Goal: Task Accomplishment & Management: Manage account settings

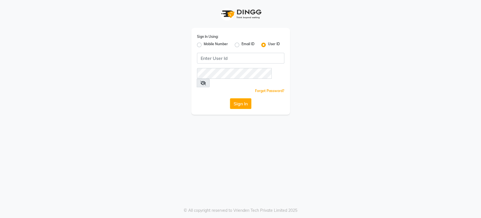
click at [204, 42] on label "Mobile Number" at bounding box center [216, 44] width 24 height 7
click at [204, 42] on input "Mobile Number" at bounding box center [206, 43] width 4 height 4
radio input "true"
radio input "false"
click at [232, 56] on input "Username" at bounding box center [250, 58] width 69 height 11
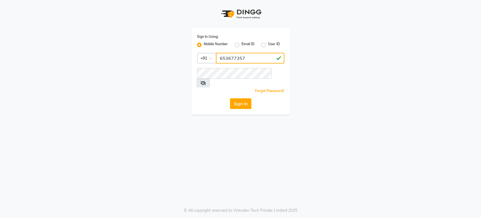
click at [221, 59] on input "653677357" at bounding box center [250, 58] width 69 height 11
type input "9653677357"
click at [236, 98] on button "Sign In" at bounding box center [240, 103] width 21 height 11
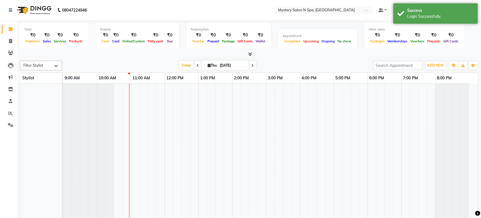
select select "en"
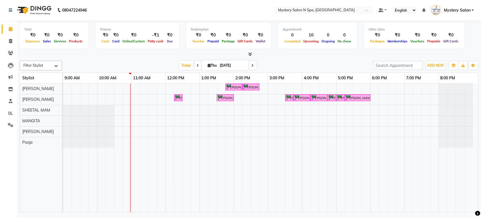
click at [253, 65] on icon at bounding box center [253, 65] width 2 height 3
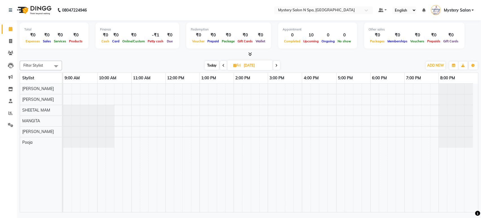
click at [210, 66] on span "Today" at bounding box center [212, 65] width 14 height 9
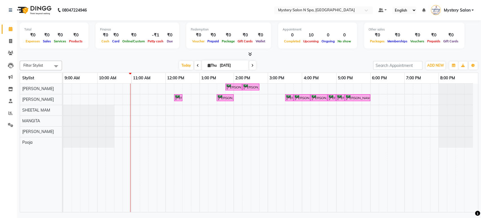
click at [253, 65] on icon at bounding box center [253, 65] width 2 height 3
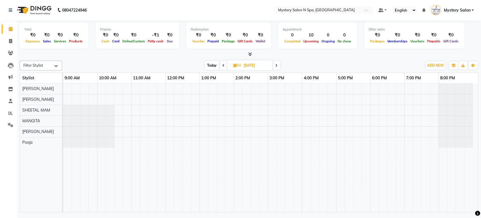
click at [208, 64] on span "Today" at bounding box center [212, 65] width 14 height 9
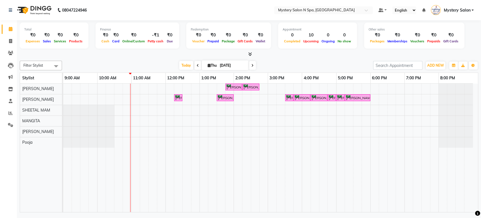
click at [252, 67] on icon at bounding box center [253, 65] width 2 height 3
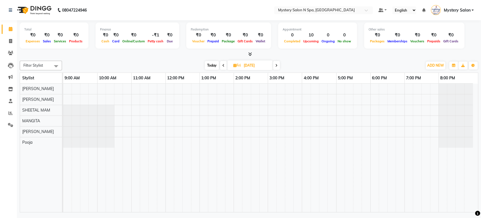
click at [210, 64] on span "Today" at bounding box center [212, 65] width 14 height 9
type input "[DATE]"
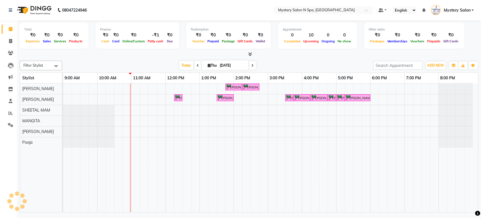
click at [233, 66] on input "[DATE]" at bounding box center [232, 65] width 28 height 8
select select "9"
select select "2025"
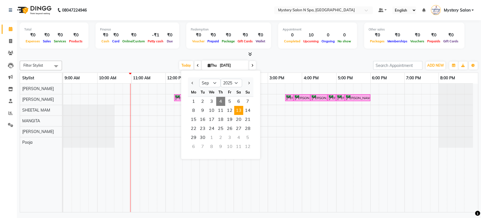
click at [240, 110] on span "13" at bounding box center [238, 110] width 9 height 9
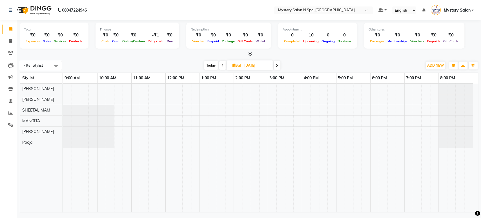
click at [211, 63] on span "Today" at bounding box center [211, 65] width 14 height 9
type input "[DATE]"
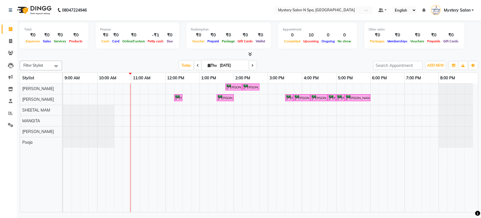
click at [233, 64] on input "[DATE]" at bounding box center [232, 65] width 28 height 8
select select "9"
select select "2025"
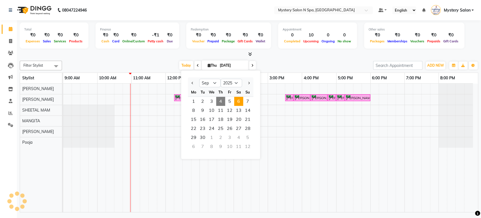
click at [240, 101] on span "6" at bounding box center [238, 101] width 9 height 9
type input "06-09-2025"
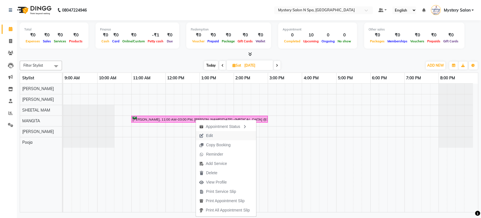
click at [209, 135] on span "Edit" at bounding box center [209, 136] width 7 height 6
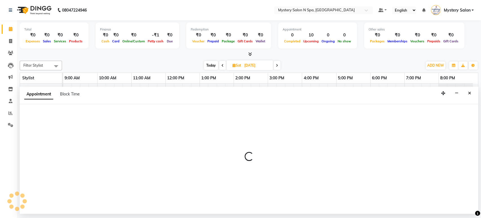
select select "tentative"
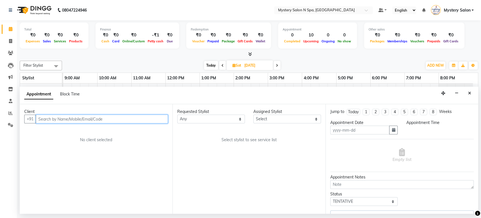
type input "06-09-2025"
select select "confirm booking"
select select "660"
select select "23857"
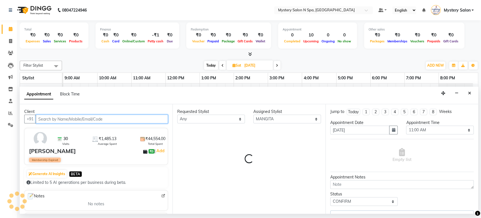
select select "279"
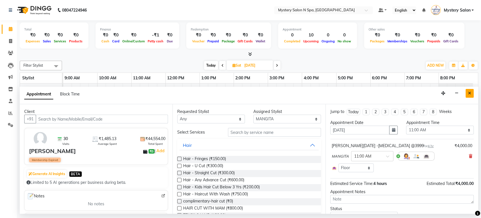
click at [469, 94] on icon "Close" at bounding box center [469, 93] width 3 height 4
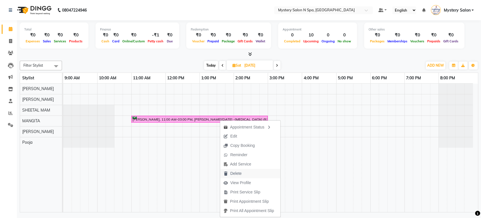
click at [235, 172] on span "Delete" at bounding box center [235, 173] width 11 height 6
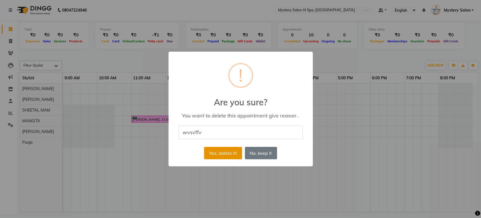
type input "wvsvffv"
click at [223, 153] on button "Yes, delete it!" at bounding box center [223, 153] width 38 height 12
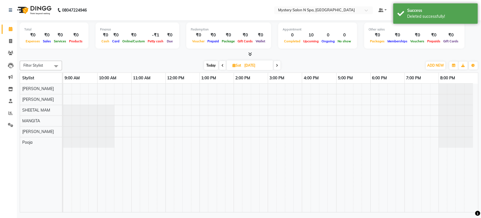
click at [210, 63] on span "Today" at bounding box center [211, 65] width 14 height 9
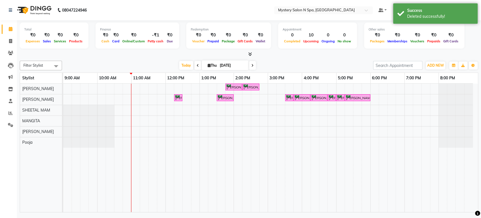
click at [252, 64] on icon at bounding box center [253, 65] width 2 height 3
type input "05-09-2025"
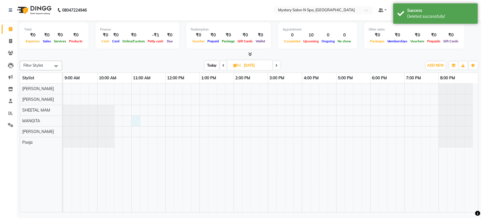
click at [134, 118] on div at bounding box center [270, 147] width 415 height 128
select select "23857"
select select "660"
select select "tentative"
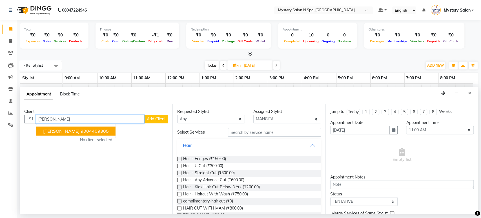
click at [101, 130] on ngb-highlight "9004409305" at bounding box center [95, 131] width 28 height 6
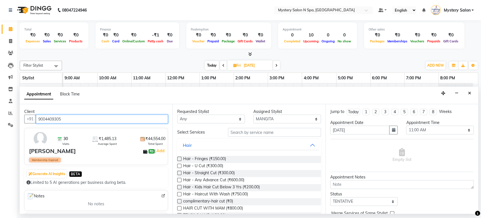
type input "9004409305"
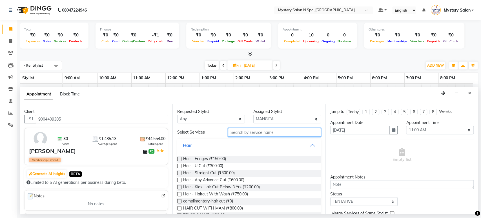
click at [269, 129] on input "text" at bounding box center [274, 132] width 93 height 9
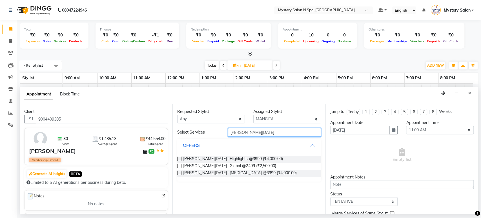
type input "ganesh chaturthi 2025"
click at [180, 171] on label at bounding box center [179, 173] width 4 height 4
click at [180, 171] on input "checkbox" at bounding box center [179, 173] width 4 height 4
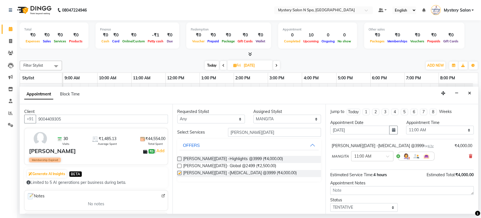
checkbox input "false"
click at [355, 206] on select "Select TENTATIVE CONFIRM UPCOMING" at bounding box center [365, 207] width 68 height 9
select select "confirm booking"
click at [331, 203] on select "Select TENTATIVE CONFIRM UPCOMING" at bounding box center [365, 207] width 68 height 9
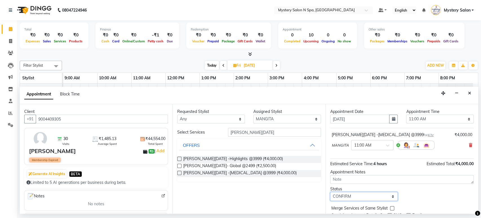
scroll to position [33, 0]
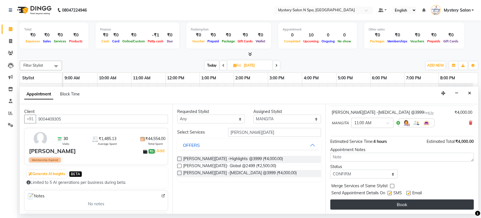
click at [429, 202] on button "Book" at bounding box center [403, 204] width 144 height 10
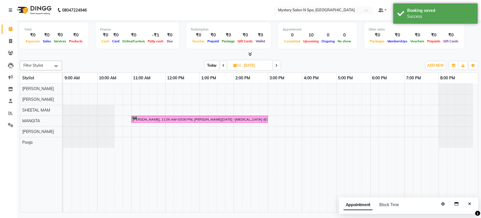
click at [213, 63] on span "Today" at bounding box center [212, 65] width 14 height 9
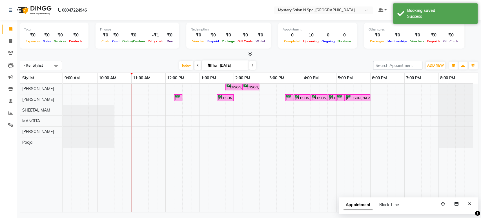
click at [252, 65] on icon at bounding box center [253, 65] width 2 height 3
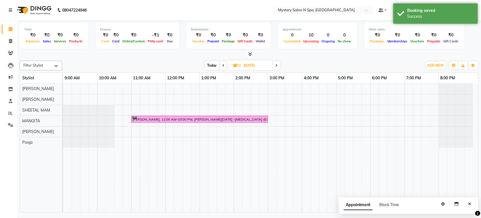
click at [213, 65] on span "Today" at bounding box center [212, 65] width 14 height 9
type input "[DATE]"
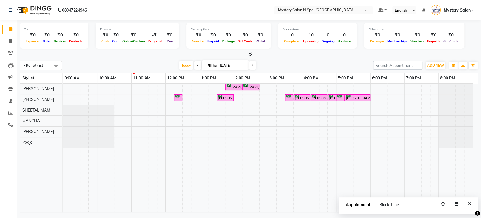
click at [255, 122] on div "Rekha Mehta, TK01, 01:45 PM-02:15 PM, Relaxing - Coconut Oil Head Massage Rekha…" at bounding box center [270, 147] width 415 height 128
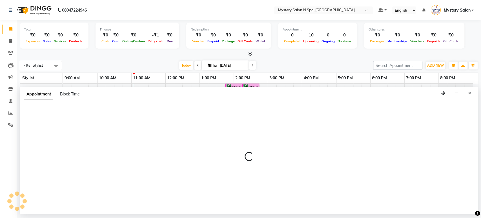
select select "23857"
select select "870"
select select "tentative"
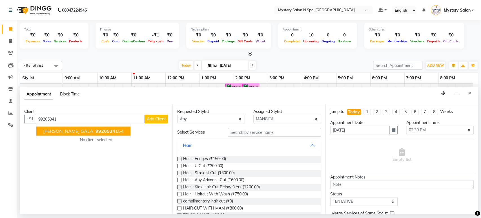
click at [96, 133] on span "99205341" at bounding box center [107, 131] width 23 height 6
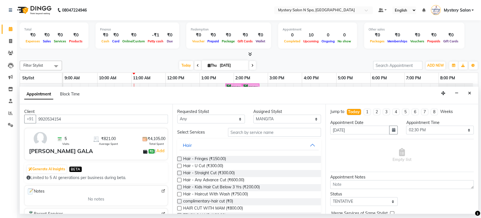
type input "9920534154"
click at [247, 133] on input "text" at bounding box center [274, 132] width 93 height 9
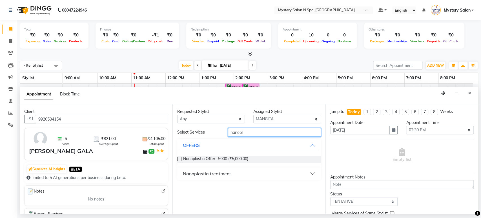
type input "nanopl"
click at [216, 178] on button "Nanoplastia treatment" at bounding box center [249, 173] width 139 height 10
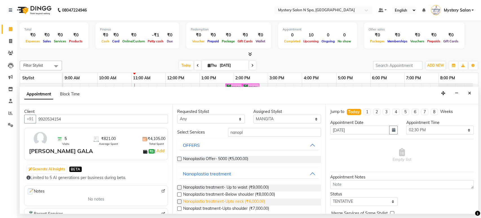
drag, startPoint x: 181, startPoint y: 193, endPoint x: 220, endPoint y: 198, distance: 39.8
click at [181, 193] on label at bounding box center [179, 194] width 4 height 4
click at [181, 193] on input "checkbox" at bounding box center [179, 195] width 4 height 4
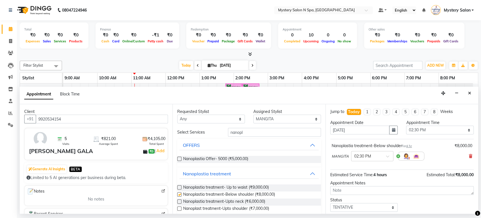
checkbox input "false"
click at [379, 208] on select "Select TENTATIVE CONFIRM CHECK-IN UPCOMING" at bounding box center [365, 207] width 68 height 9
select select "confirm booking"
click at [331, 203] on select "Select TENTATIVE CONFIRM CHECK-IN UPCOMING" at bounding box center [365, 207] width 68 height 9
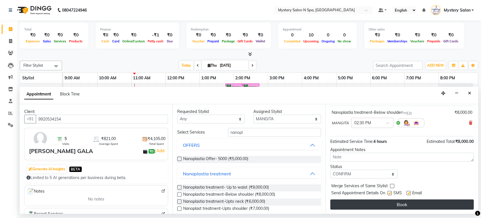
click at [426, 202] on button "Book" at bounding box center [403, 204] width 144 height 10
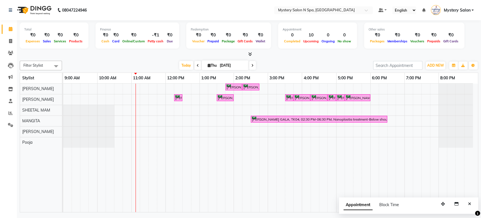
click at [254, 65] on span at bounding box center [252, 65] width 7 height 9
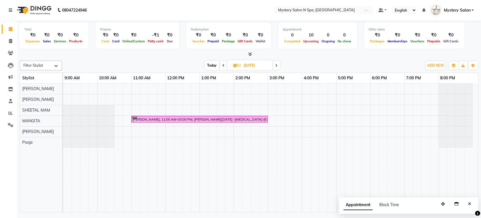
click at [279, 65] on span at bounding box center [276, 65] width 7 height 9
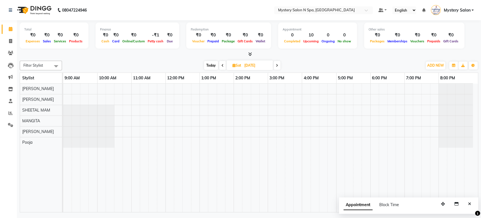
click at [213, 65] on span "Today" at bounding box center [211, 65] width 14 height 9
type input "[DATE]"
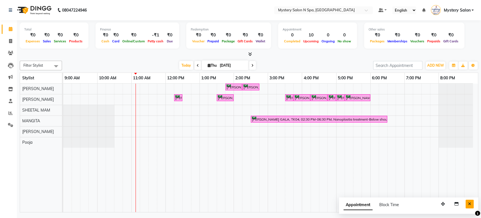
click at [470, 206] on button "Close" at bounding box center [470, 203] width 8 height 9
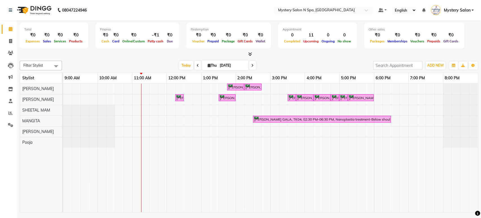
click at [253, 65] on icon at bounding box center [253, 65] width 2 height 3
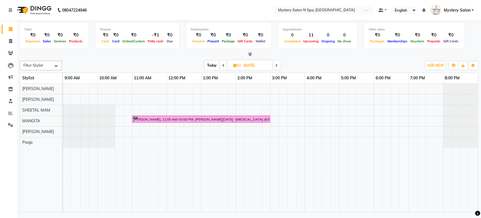
click at [212, 65] on span "Today" at bounding box center [212, 65] width 14 height 9
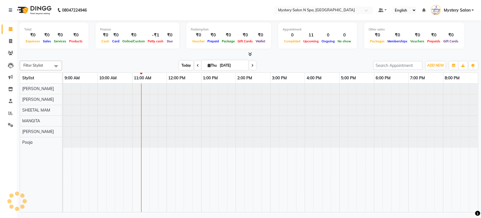
type input "[DATE]"
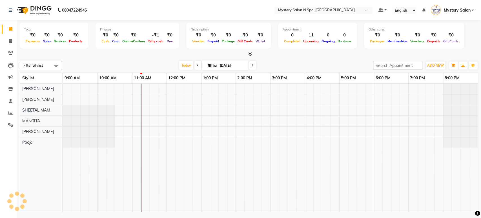
click at [219, 63] on input "[DATE]" at bounding box center [232, 65] width 28 height 8
select select "9"
select select "2025"
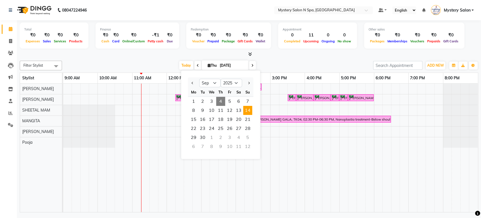
click at [245, 110] on span "14" at bounding box center [247, 110] width 9 height 9
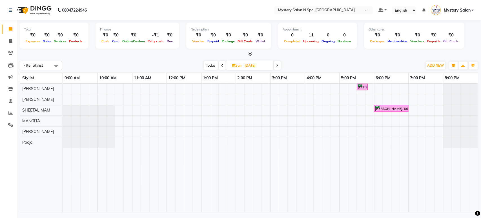
click at [212, 65] on span "Today" at bounding box center [211, 65] width 14 height 9
type input "[DATE]"
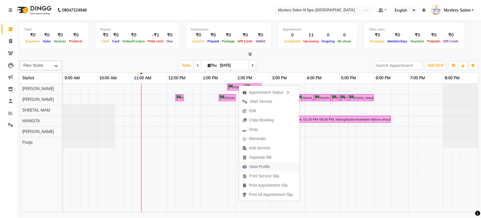
click at [255, 164] on span "View Profile" at bounding box center [259, 167] width 21 height 6
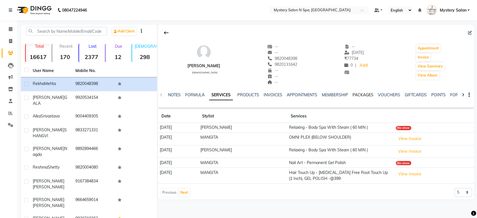
click at [353, 95] on link "PACKAGES" at bounding box center [362, 94] width 21 height 5
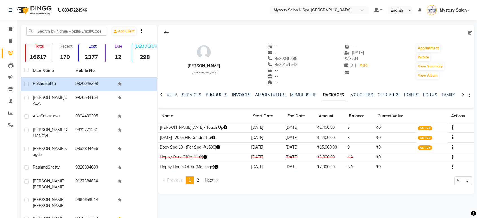
click at [220, 145] on icon "button" at bounding box center [218, 147] width 4 height 4
click at [269, 200] on div "Rekha Mehta female -- -- 9820048398 9820131642 -- -- -- -- 30-08-2025 ₹ 77734 0…" at bounding box center [315, 145] width 317 height 240
click at [8, 30] on span at bounding box center [11, 29] width 10 height 6
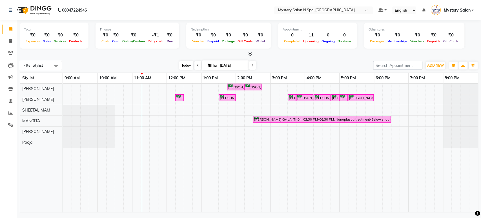
click at [188, 65] on span "Today" at bounding box center [186, 65] width 14 height 9
click at [181, 63] on span "Today" at bounding box center [186, 65] width 14 height 9
click at [278, 40] on div "Appointment 0 Completed 11 Upcoming 0 Ongoing 0 No show" at bounding box center [317, 36] width 79 height 26
click at [221, 66] on input "[DATE]" at bounding box center [232, 65] width 28 height 8
select select "9"
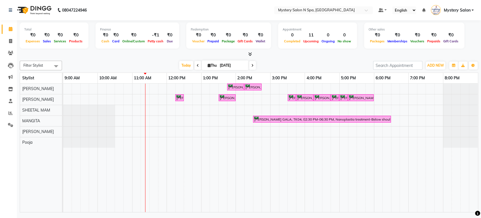
select select "2025"
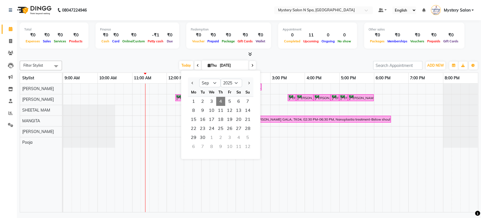
click at [289, 64] on div "Today Thu 04-09-2025 Jan Feb Mar Apr May Jun Jul Aug Sep Oct Nov Dec 2015 2016 …" at bounding box center [218, 65] width 306 height 8
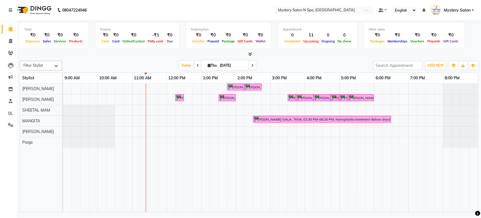
click at [217, 64] on span "Thu" at bounding box center [212, 65] width 12 height 4
select select "9"
select select "2025"
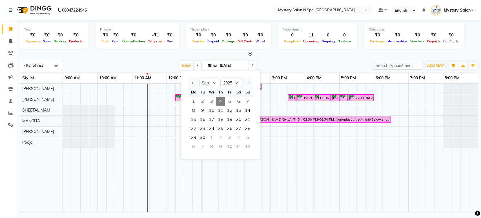
click at [261, 66] on div "Today Thu 04-09-2025 Jan Feb Mar Apr May Jun Jul Aug Sep Oct Nov Dec 2015 2016 …" at bounding box center [218, 65] width 306 height 8
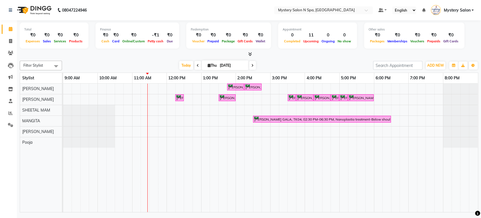
click at [263, 60] on div "Filter Stylist Select All Alim Salmani Choi MANGITA Pooja SHEETAL MAM Surekha T…" at bounding box center [249, 135] width 459 height 154
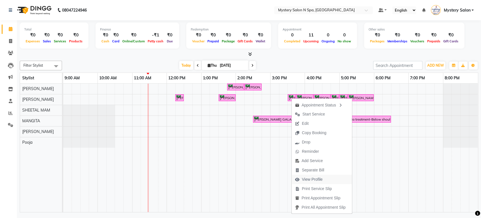
click at [312, 177] on span "View Profile" at bounding box center [312, 179] width 21 height 6
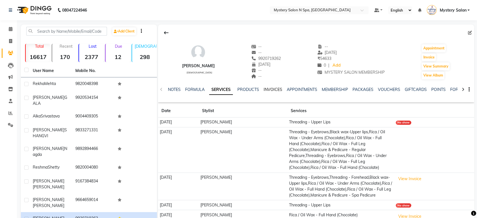
click at [266, 90] on link "INVOICES" at bounding box center [272, 89] width 19 height 5
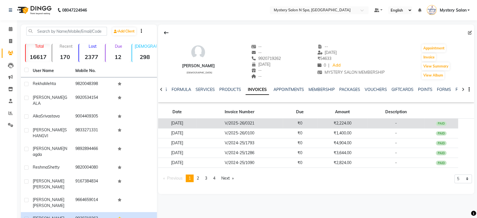
click at [250, 121] on td "V/2025-26/0321" at bounding box center [239, 123] width 86 height 10
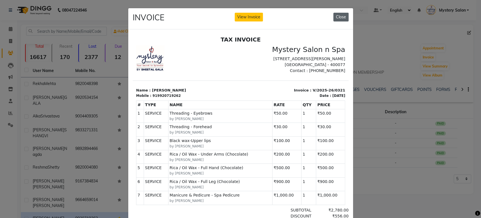
click at [336, 19] on button "Close" at bounding box center [341, 17] width 15 height 9
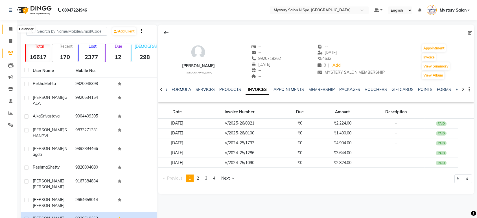
click at [8, 29] on span at bounding box center [11, 29] width 10 height 6
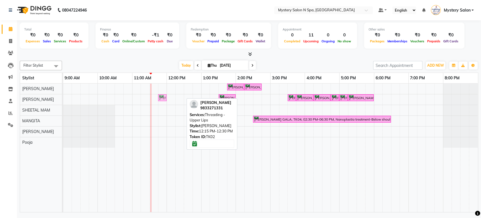
drag, startPoint x: 180, startPoint y: 97, endPoint x: 166, endPoint y: 101, distance: 15.0
click at [63, 101] on div "MITALI SHANGVI, TK02, 12:15 PM-12:30 PM, Threading - Upper Lips Rekha Mehta, TK…" at bounding box center [63, 99] width 0 height 10
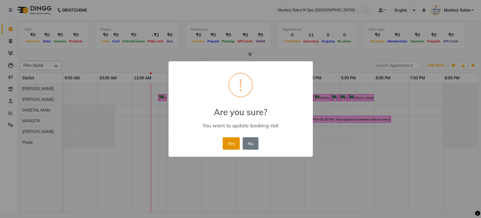
click at [224, 142] on button "Yes" at bounding box center [231, 143] width 17 height 12
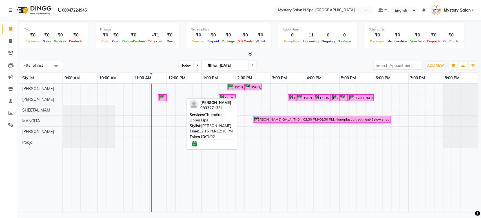
click at [185, 64] on span "Today" at bounding box center [186, 65] width 14 height 9
click at [265, 67] on div "Today Thu 04-09-2025" at bounding box center [218, 65] width 306 height 8
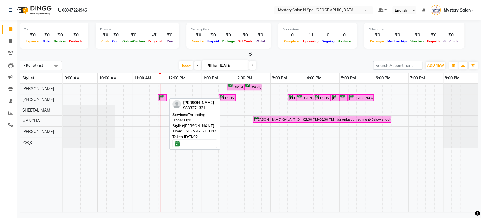
click at [163, 98] on div "MITALI SHANGVI, TK02, 11:45 AM-12:00 PM, Threading - Upper Lips" at bounding box center [162, 97] width 7 height 5
select select "6"
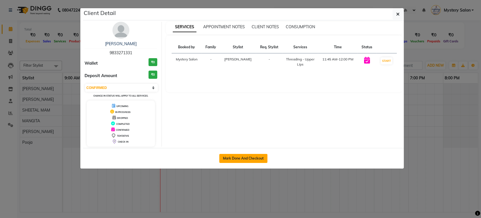
click at [241, 155] on button "Mark Done And Checkout" at bounding box center [243, 158] width 48 height 9
select select "service"
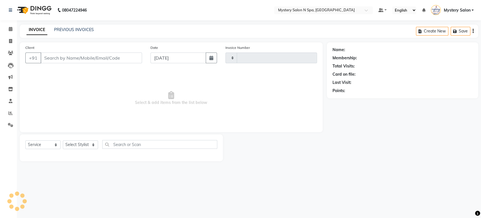
type input "0591"
select select "142"
type input "9833271331"
select select "4169"
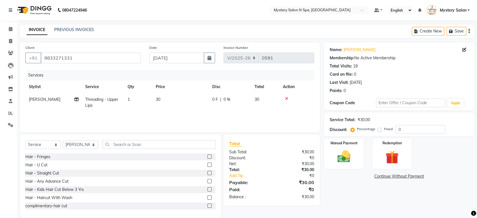
click at [287, 97] on icon at bounding box center [286, 98] width 3 height 4
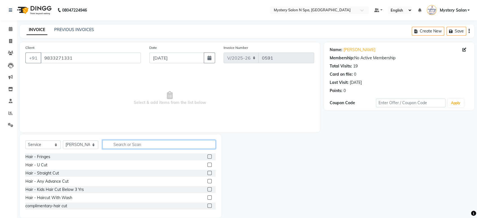
click at [190, 143] on input "text" at bounding box center [158, 144] width 113 height 9
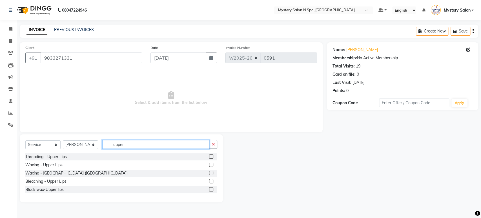
type input "upper"
click at [211, 189] on label at bounding box center [211, 189] width 4 height 4
click at [211, 189] on input "checkbox" at bounding box center [211, 190] width 4 height 4
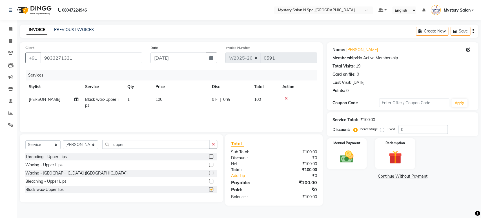
checkbox input "false"
click at [422, 128] on input "0" at bounding box center [423, 129] width 49 height 9
click at [353, 153] on img at bounding box center [347, 157] width 22 height 16
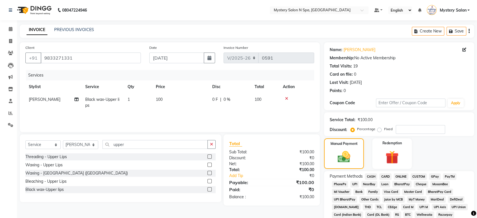
click at [371, 175] on span "CASH" at bounding box center [371, 176] width 12 height 6
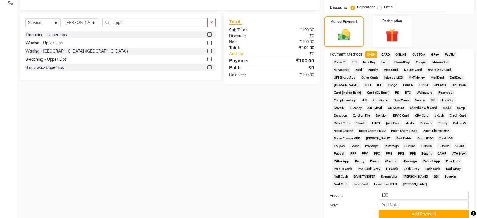
scroll to position [138, 0]
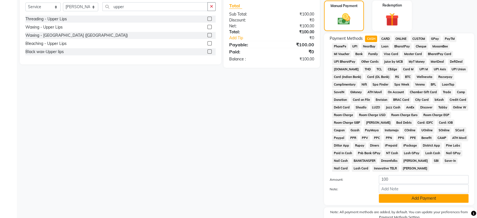
click at [416, 197] on button "Add Payment" at bounding box center [423, 198] width 90 height 9
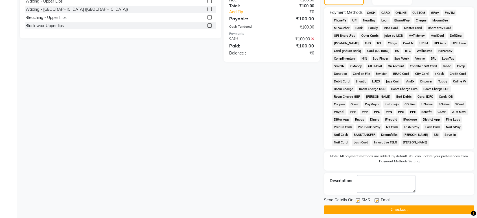
scroll to position [168, 0]
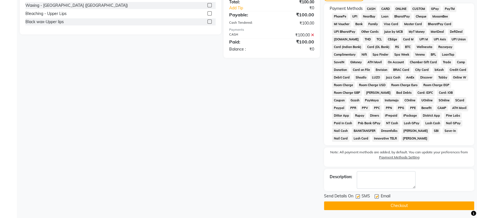
click at [431, 205] on button "Checkout" at bounding box center [399, 205] width 150 height 9
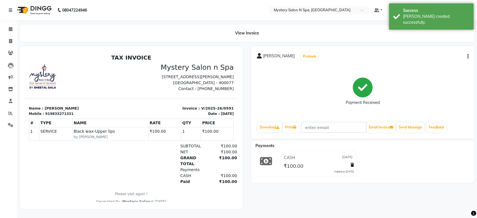
click at [16, 38] on div "View Invoice" at bounding box center [247, 33] width 463 height 17
click at [13, 42] on span at bounding box center [11, 41] width 10 height 6
select select "142"
select select "service"
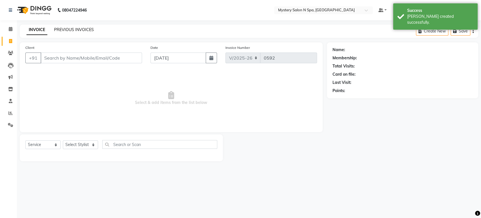
click at [61, 28] on link "PREVIOUS INVOICES" at bounding box center [74, 29] width 40 height 5
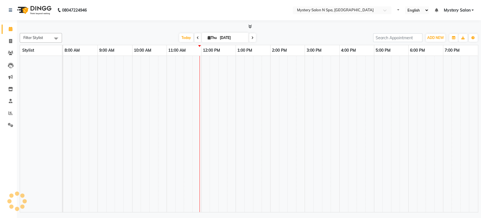
select select "en"
